Goal: Information Seeking & Learning: Learn about a topic

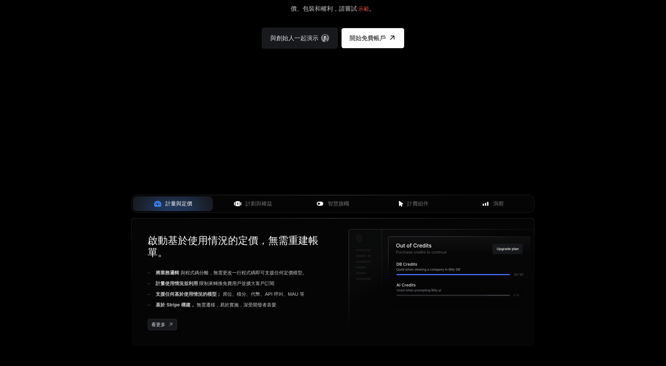
scroll to position [102, 0]
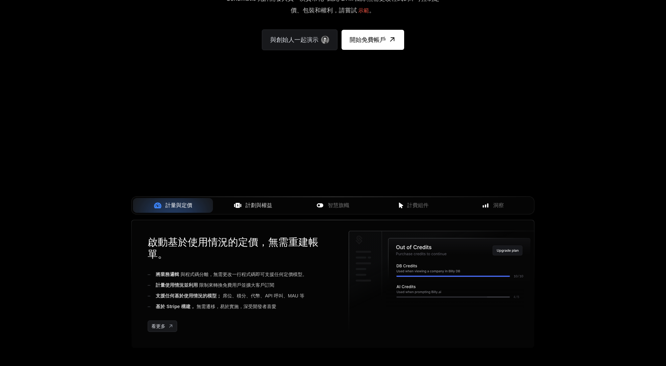
click at [253, 206] on font "計劃與權益" at bounding box center [258, 206] width 27 height 6
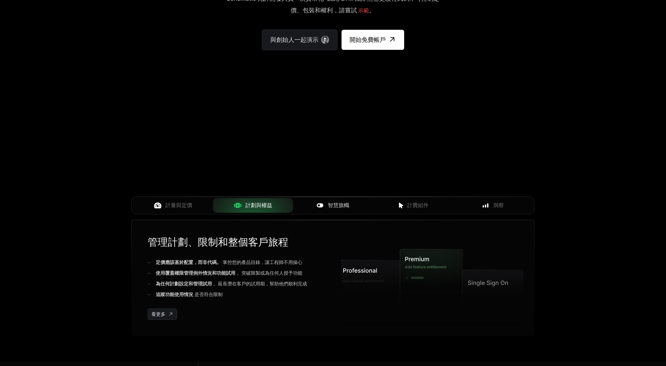
click at [337, 207] on font "智慧旗幟" at bounding box center [338, 206] width 21 height 6
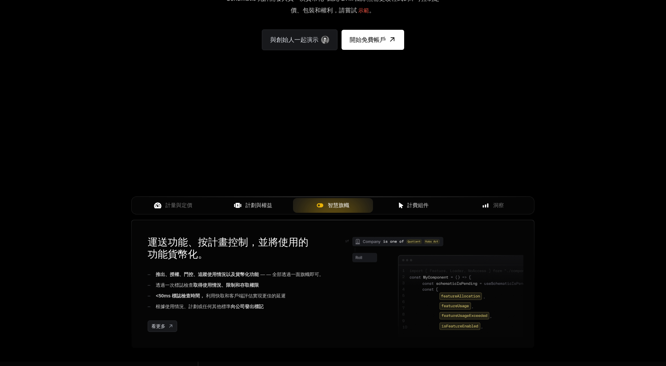
click at [409, 206] on font "計費組件" at bounding box center [417, 206] width 21 height 6
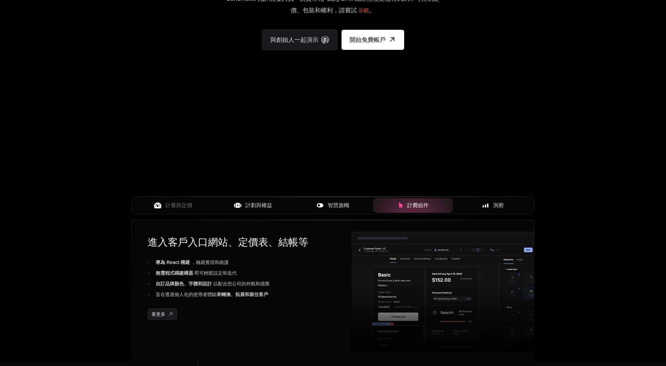
click at [497, 206] on font "洞察" at bounding box center [498, 206] width 11 height 6
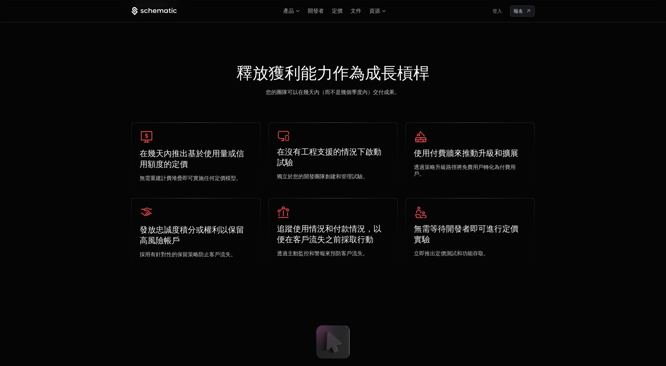
scroll to position [1948, 0]
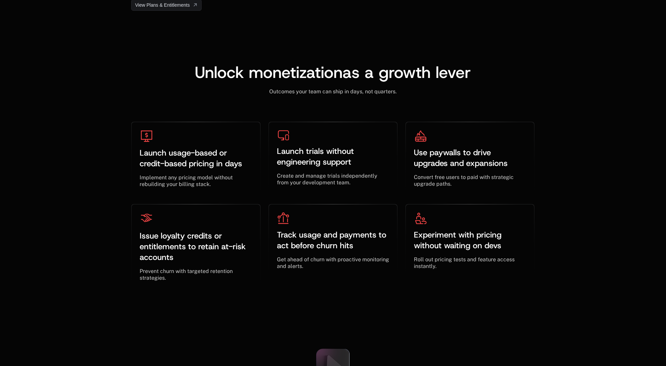
click at [589, 124] on div "Unlock monetization as a growth lever ﻿ Outcomes your team can ship in days, no…" at bounding box center [333, 164] width 666 height 306
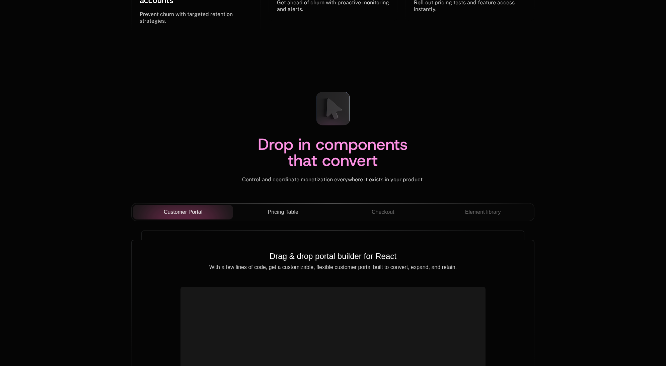
scroll to position [2308, 0]
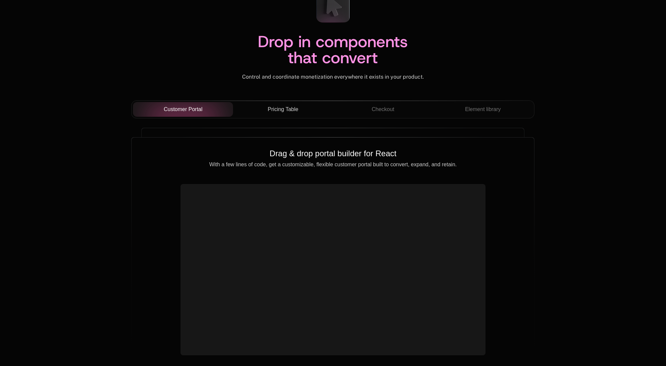
click at [283, 113] on span "Pricing Table" at bounding box center [283, 109] width 30 height 8
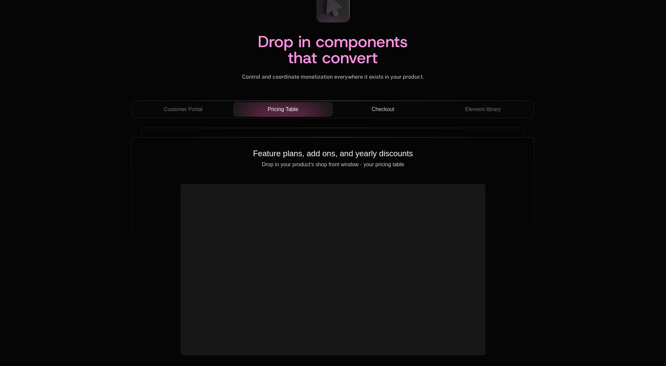
click at [390, 109] on span "Checkout" at bounding box center [383, 109] width 23 height 8
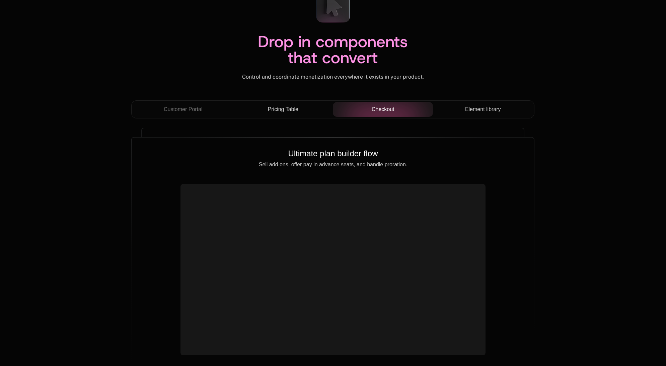
click at [488, 111] on span "Element library" at bounding box center [483, 109] width 36 height 8
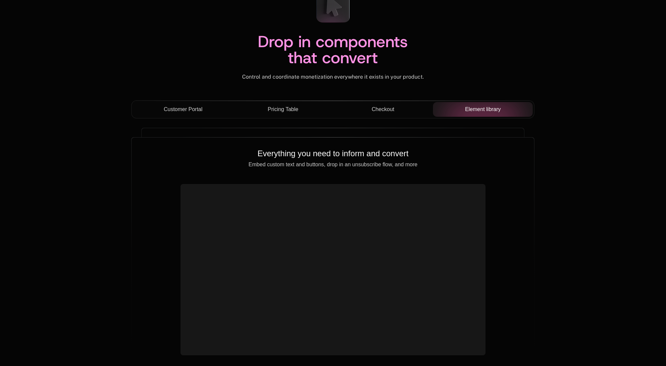
click at [198, 108] on span "Customer Portal" at bounding box center [183, 109] width 39 height 8
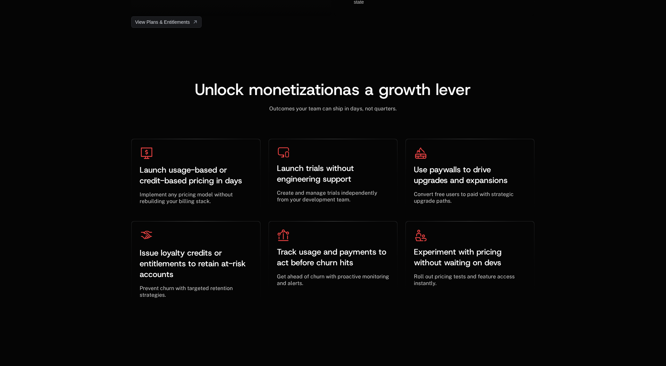
scroll to position [1941, 0]
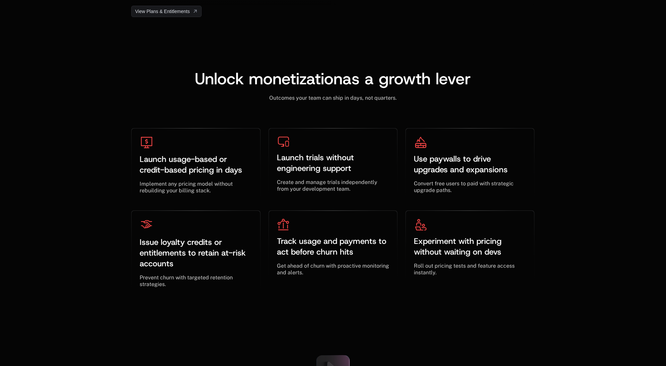
scroll to position [1941, 0]
click at [94, 58] on div "Unlock monetization as a growth lever ﻿ Outcomes your team can ship in days, no…" at bounding box center [333, 170] width 666 height 306
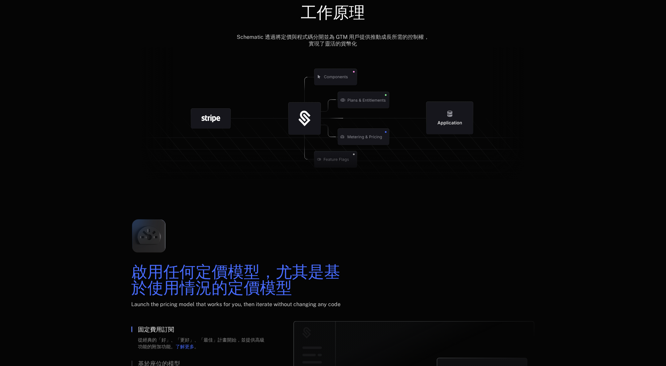
scroll to position [767, 0]
